Goal: Task Accomplishment & Management: Manage account settings

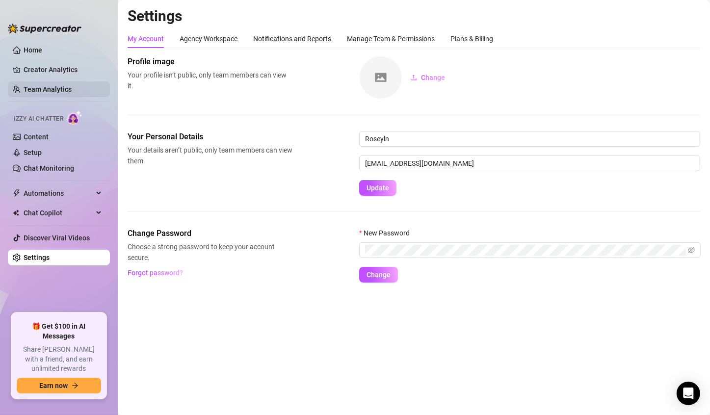
click at [54, 85] on link "Team Analytics" at bounding box center [48, 89] width 48 height 8
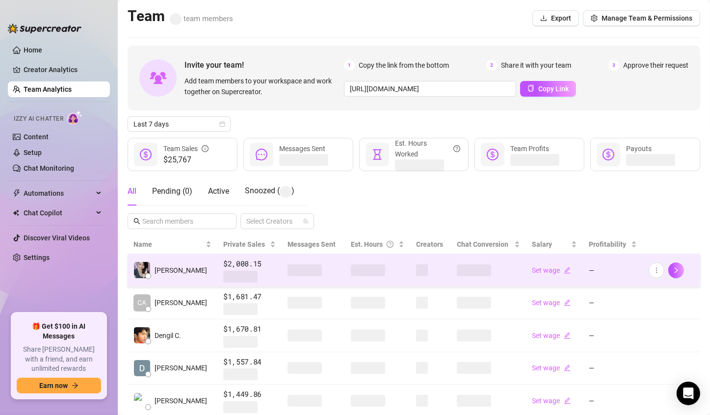
click at [416, 268] on span at bounding box center [422, 271] width 12 height 12
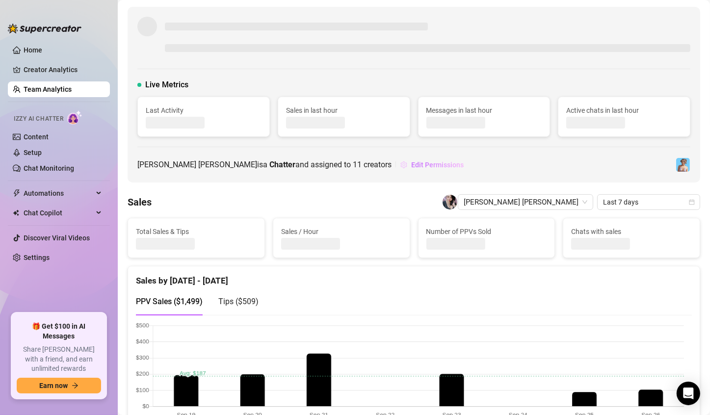
click at [411, 161] on span "Edit Permissions" at bounding box center [437, 165] width 53 height 8
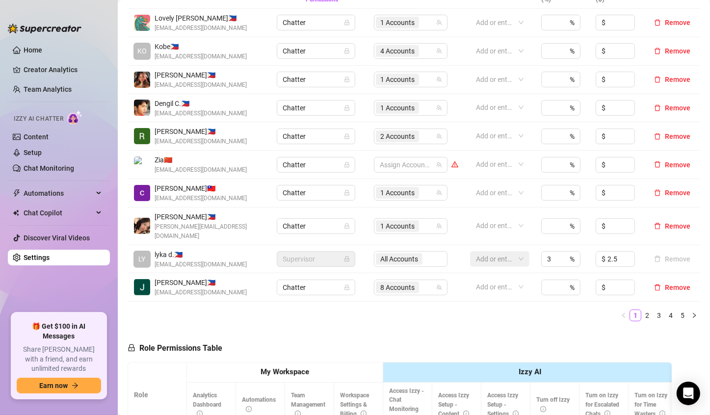
scroll to position [245, 0]
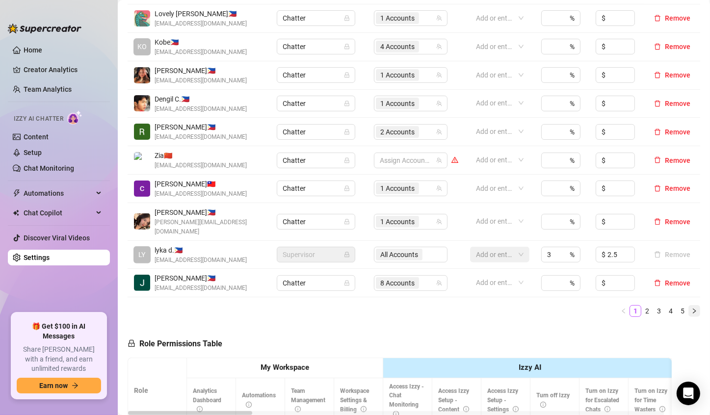
click at [692, 308] on icon "right" at bounding box center [695, 311] width 6 height 6
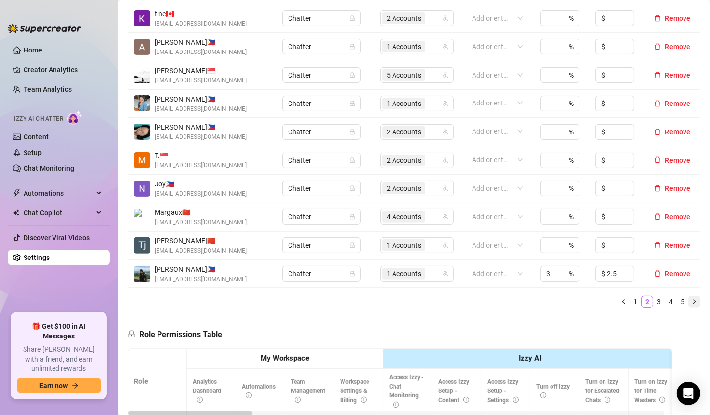
click at [690, 304] on button "button" at bounding box center [695, 302] width 12 height 12
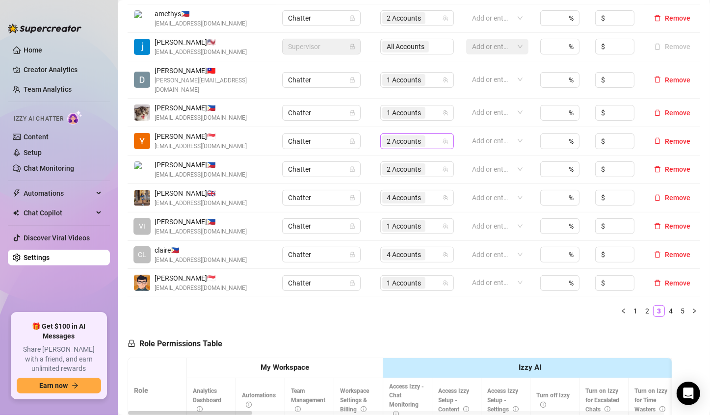
click at [407, 136] on span "2 Accounts" at bounding box center [404, 141] width 34 height 11
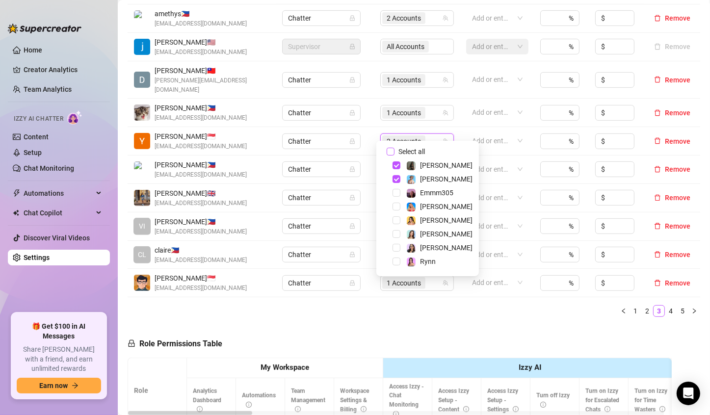
click at [391, 151] on input "Select all" at bounding box center [391, 152] width 8 height 8
checkbox input "false"
click at [378, 358] on th "My Workspace" at bounding box center [285, 368] width 196 height 20
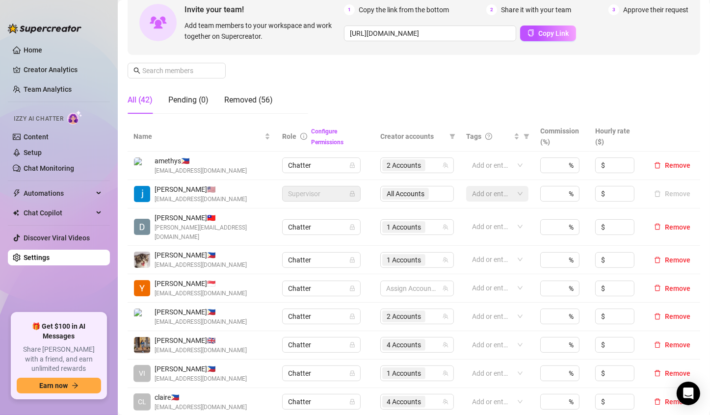
scroll to position [147, 0]
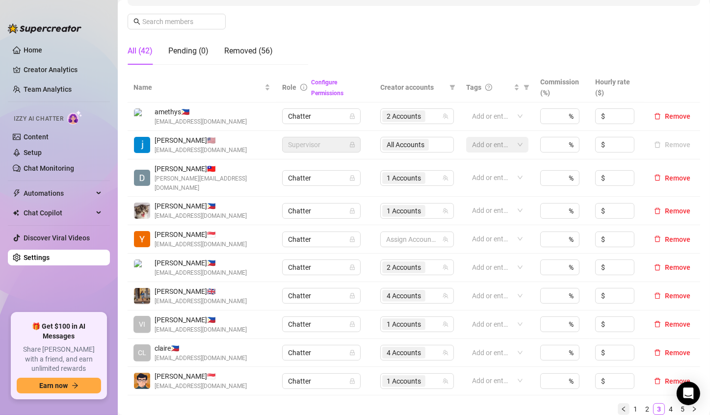
click at [621, 406] on icon "left" at bounding box center [624, 409] width 6 height 6
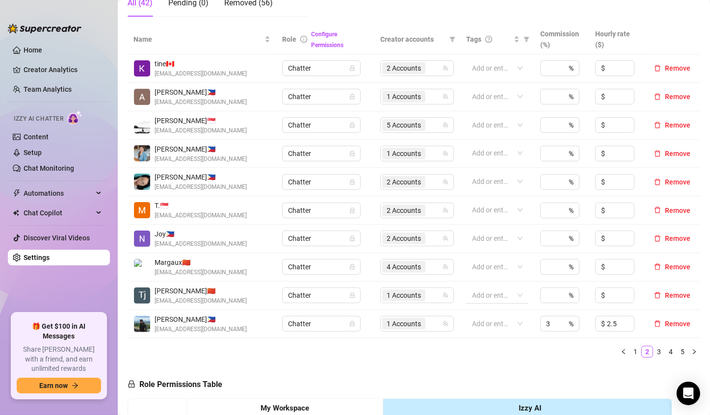
scroll to position [196, 0]
click at [621, 351] on icon "left" at bounding box center [624, 351] width 6 height 6
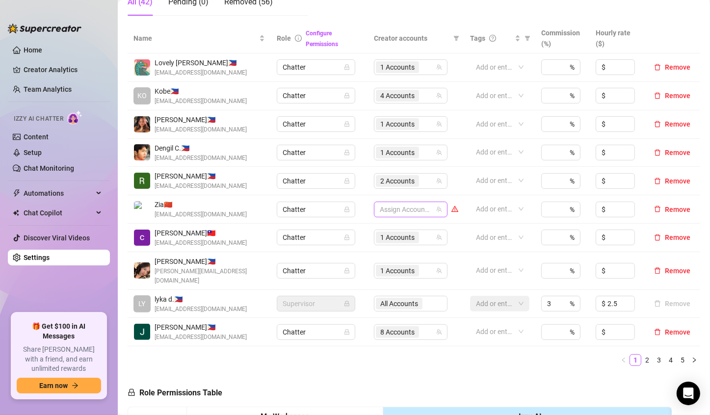
click at [406, 203] on div at bounding box center [405, 210] width 59 height 14
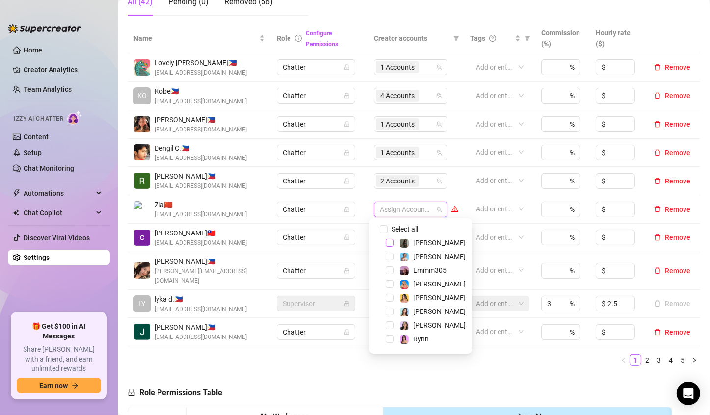
click at [388, 240] on span "Select tree node" at bounding box center [390, 243] width 8 height 8
click at [349, 362] on div "Name Role Configure Permissions Creator accounts Tags Commission (%) Hourly rat…" at bounding box center [414, 199] width 573 height 350
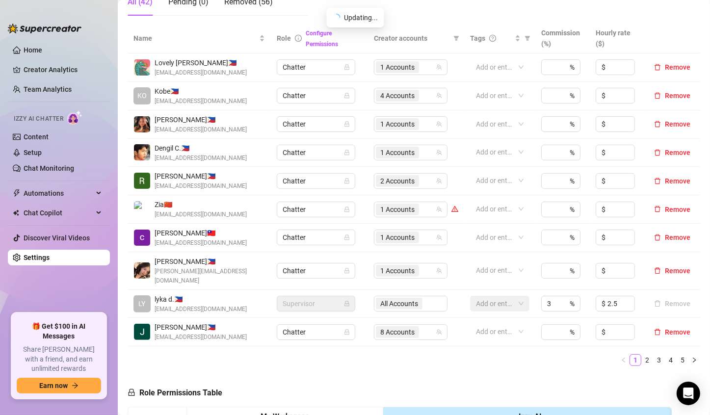
click at [368, 200] on td "1 Accounts" at bounding box center [416, 209] width 96 height 28
click at [392, 210] on span "1 Accounts" at bounding box center [397, 209] width 34 height 11
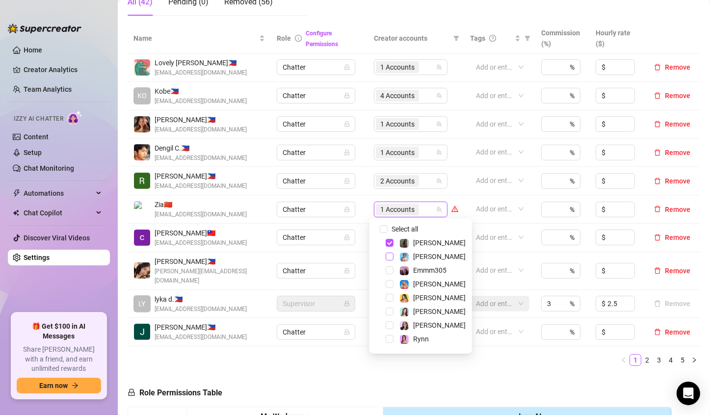
click at [390, 259] on span "Select tree node" at bounding box center [390, 257] width 8 height 8
click at [389, 258] on span "Select tree node" at bounding box center [390, 257] width 8 height 8
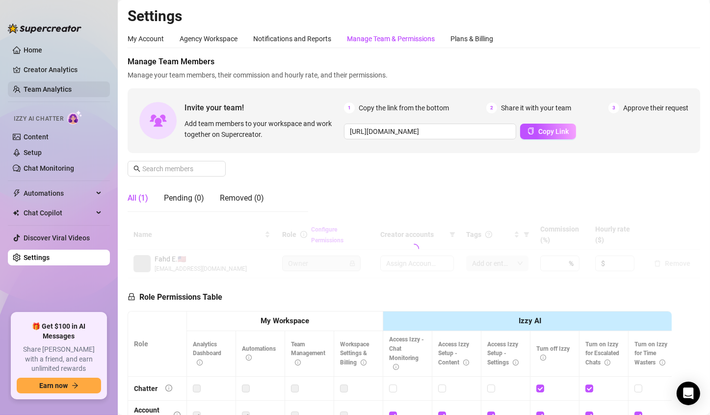
click at [61, 89] on link "Team Analytics" at bounding box center [48, 89] width 48 height 8
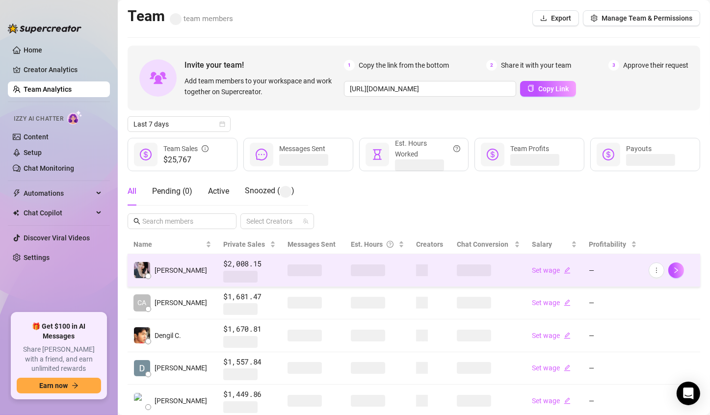
click at [351, 272] on span at bounding box center [368, 271] width 34 height 12
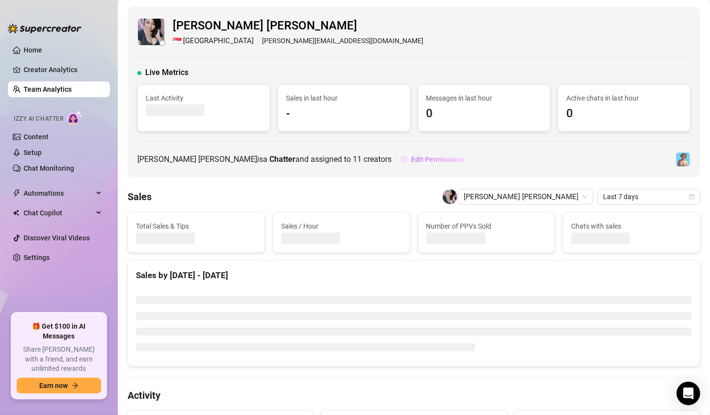
click at [411, 162] on span "Edit Permissions" at bounding box center [437, 160] width 53 height 8
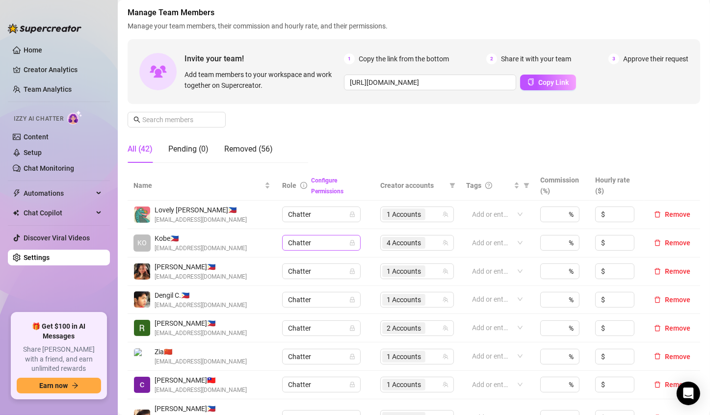
scroll to position [98, 0]
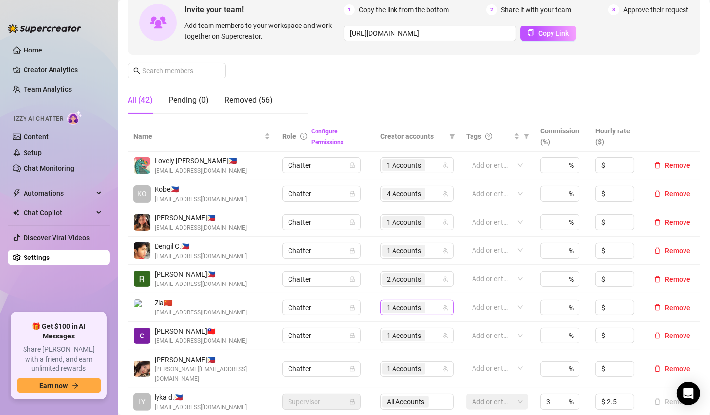
click at [389, 308] on span "1 Accounts" at bounding box center [404, 307] width 34 height 11
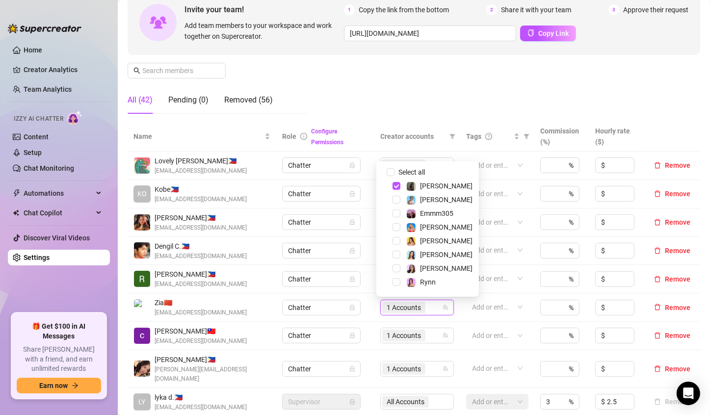
click at [390, 69] on div "Manage Team Members Manage your team members, their commission and hourly rate,…" at bounding box center [414, 40] width 573 height 164
